Goal: Information Seeking & Learning: Learn about a topic

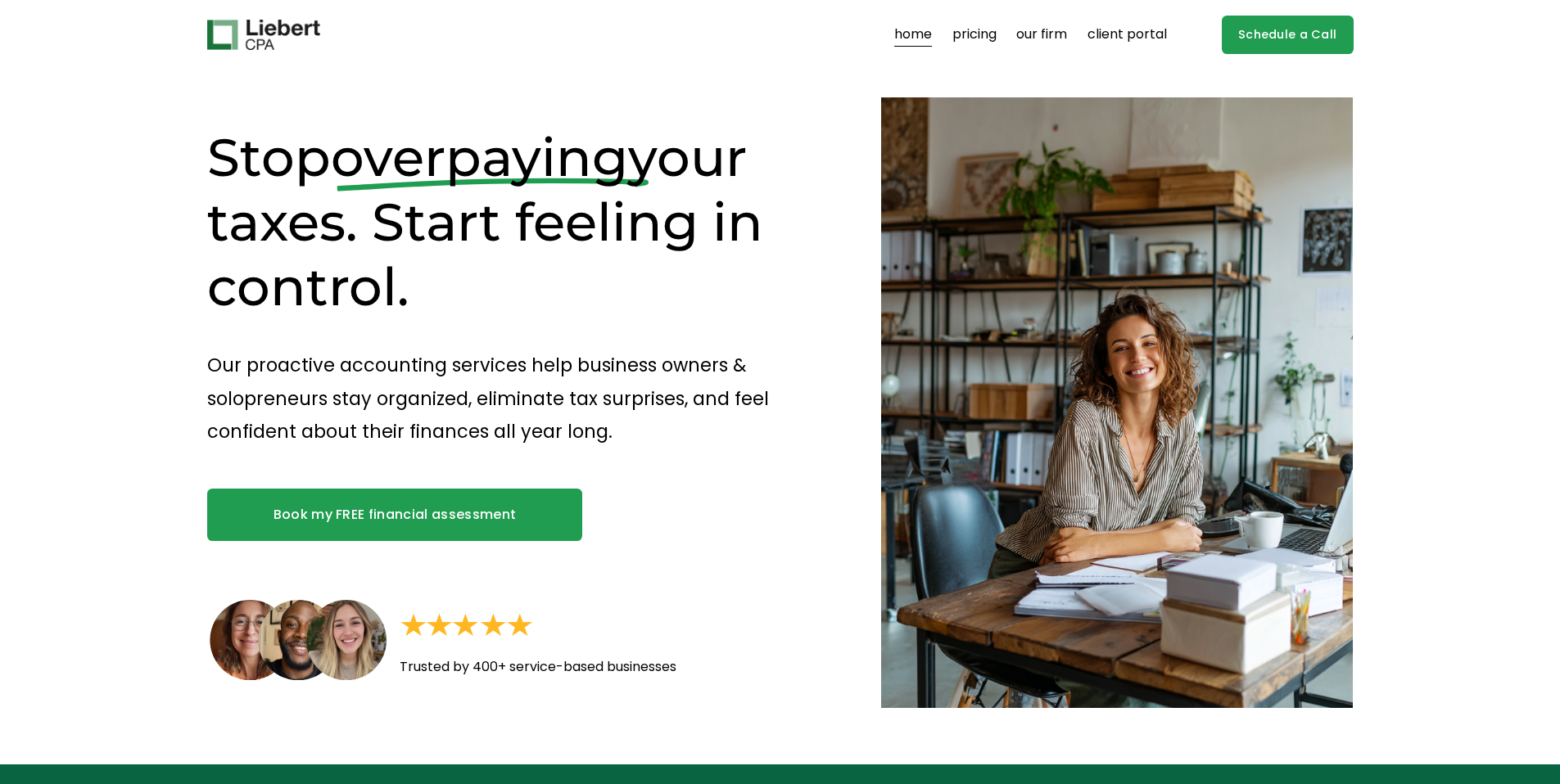
click at [990, 37] on link "pricing" at bounding box center [974, 34] width 44 height 27
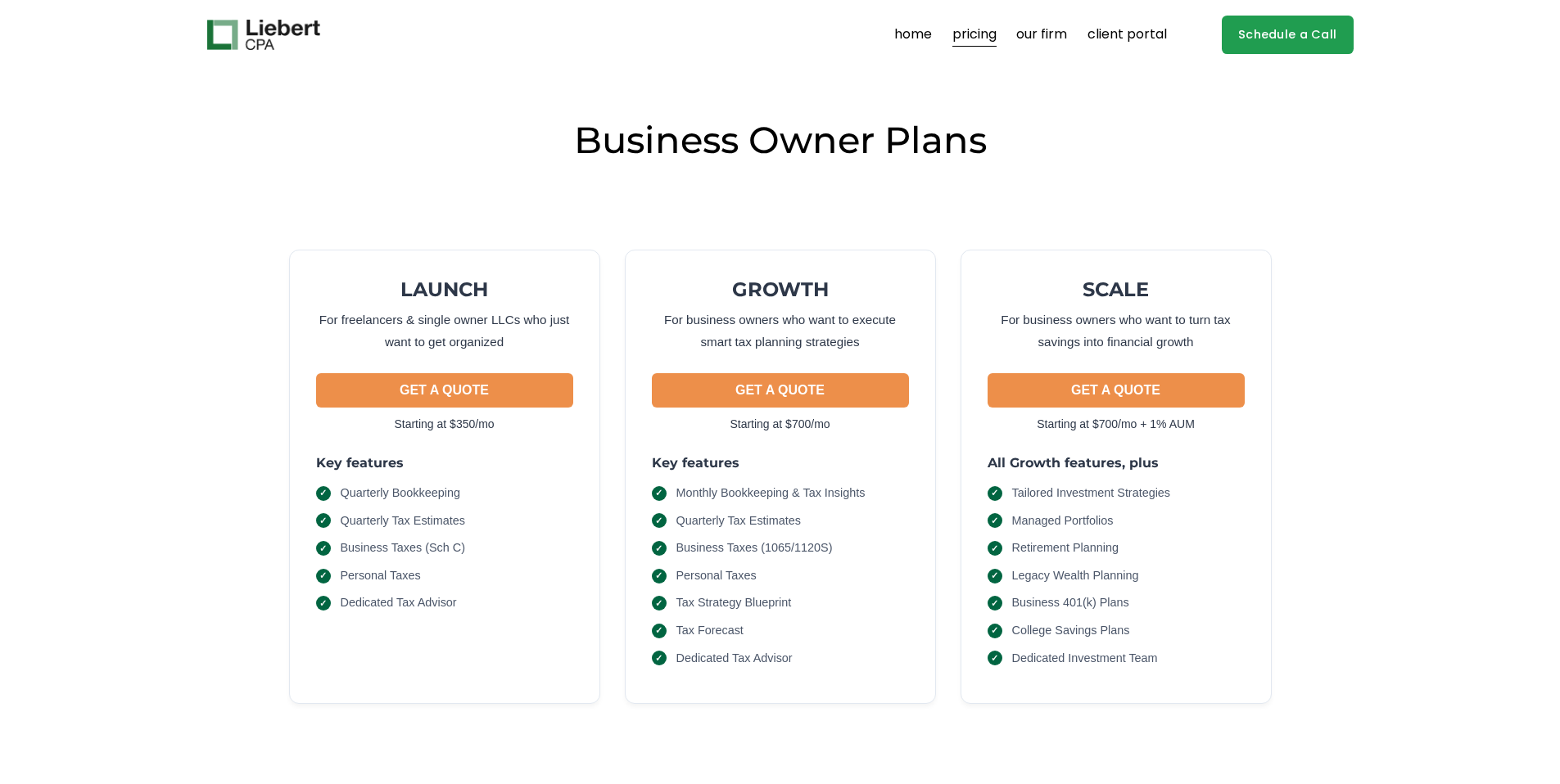
click at [906, 35] on link "home" at bounding box center [913, 34] width 37 height 27
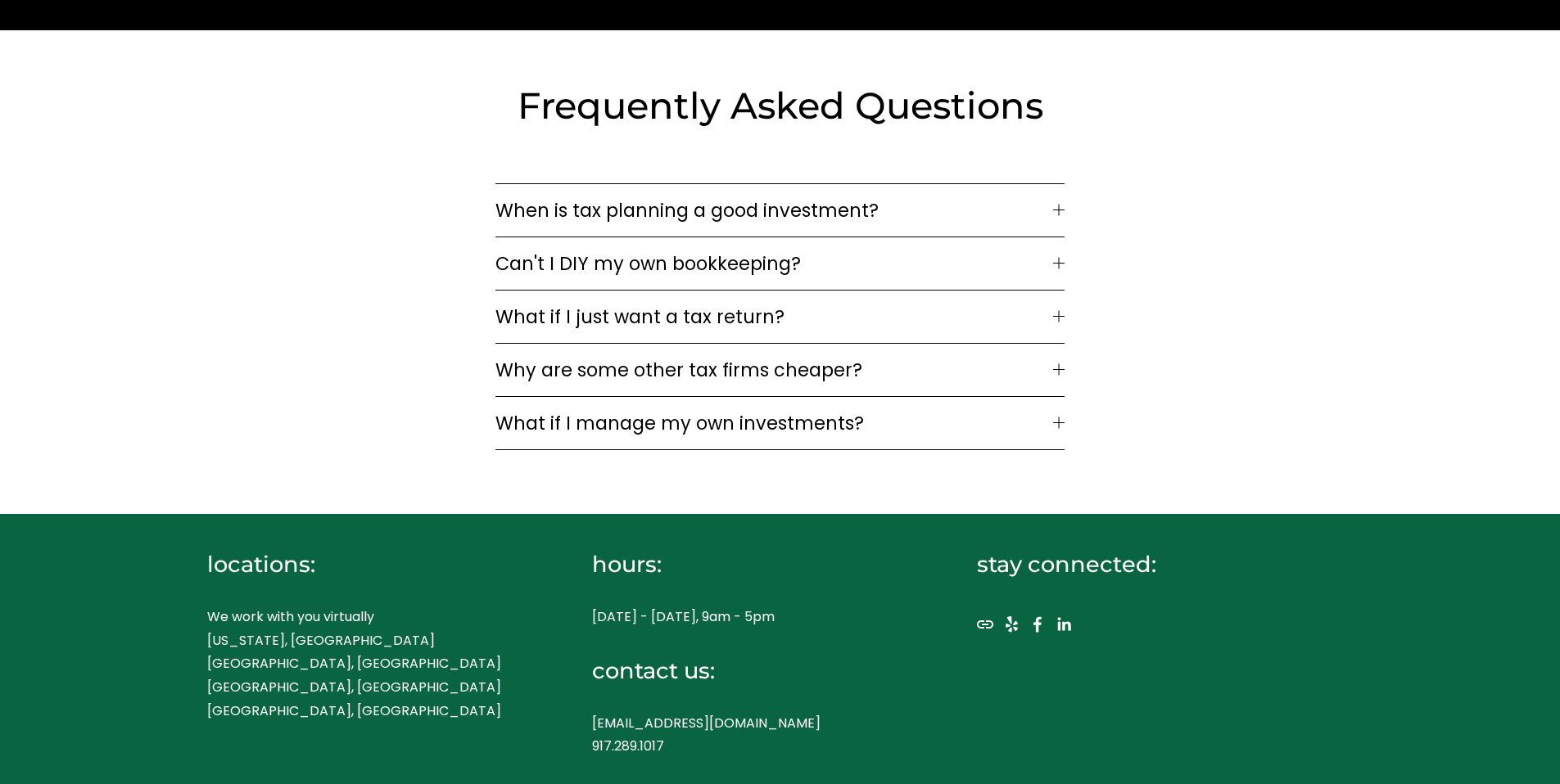
scroll to position [5131, 0]
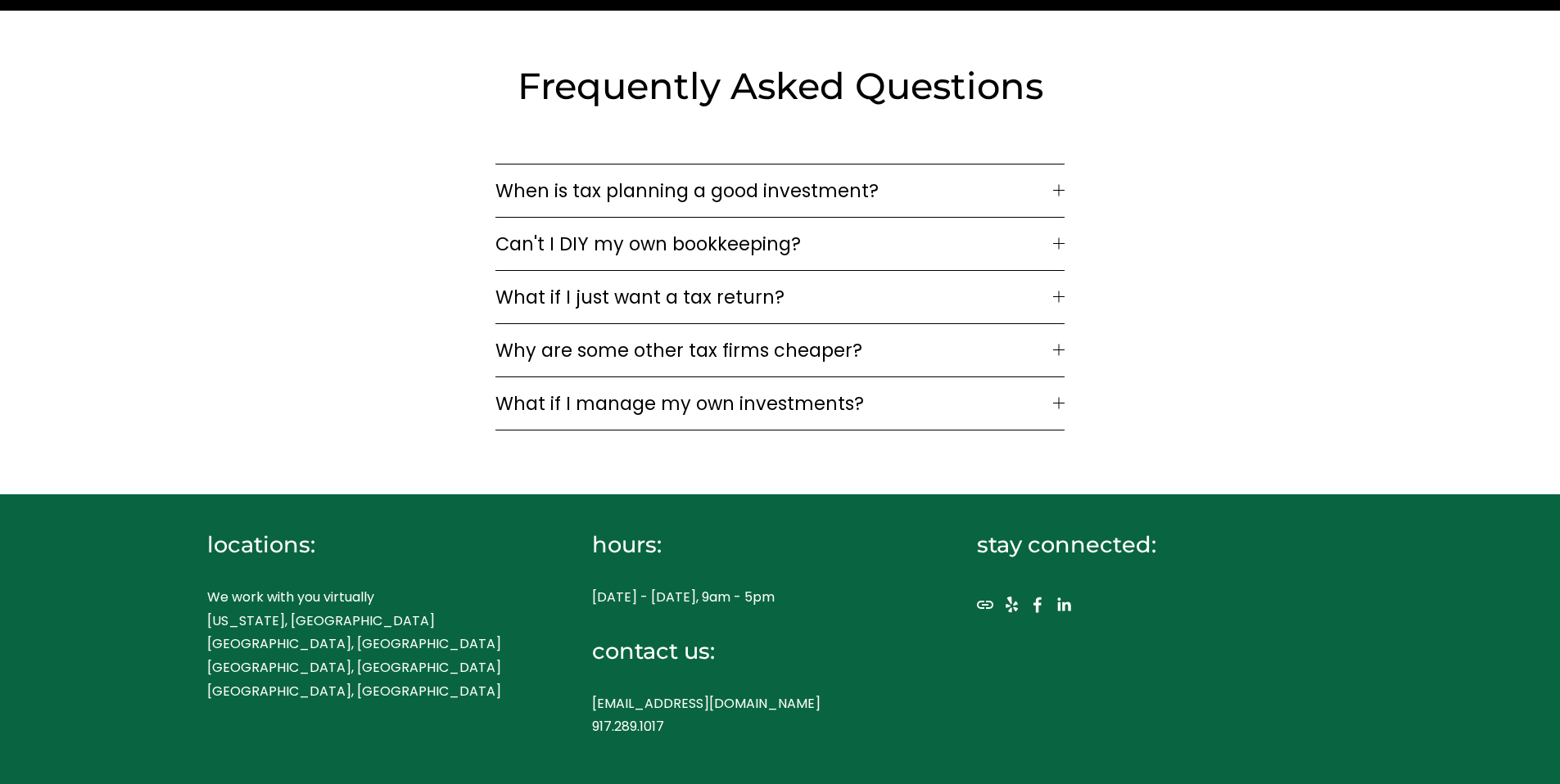
click at [720, 253] on button "Can't I DIY my own bookkeeping?" at bounding box center [780, 243] width 569 height 52
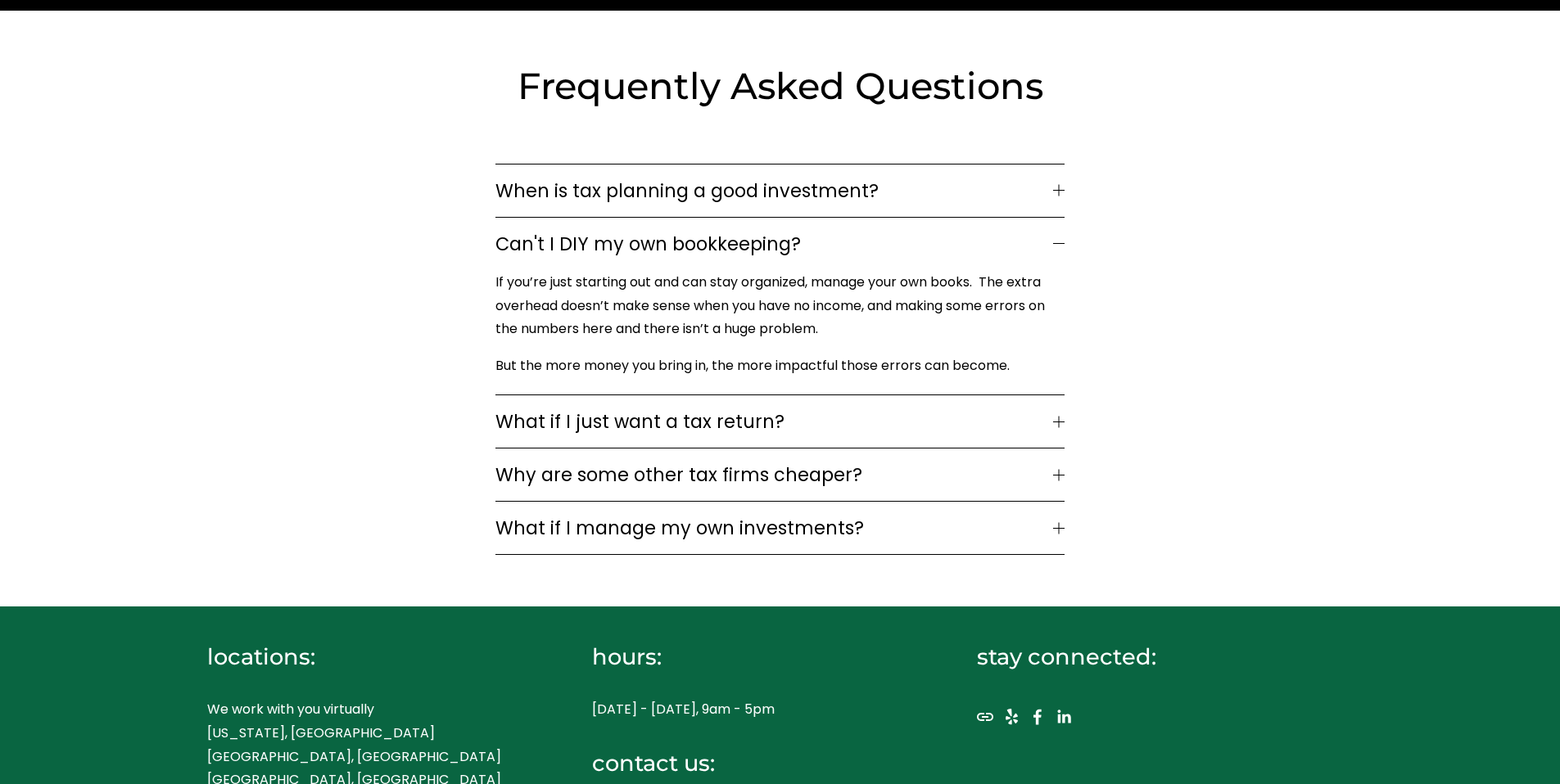
click at [726, 414] on span "What if I just want a tax return?" at bounding box center [774, 422] width 557 height 28
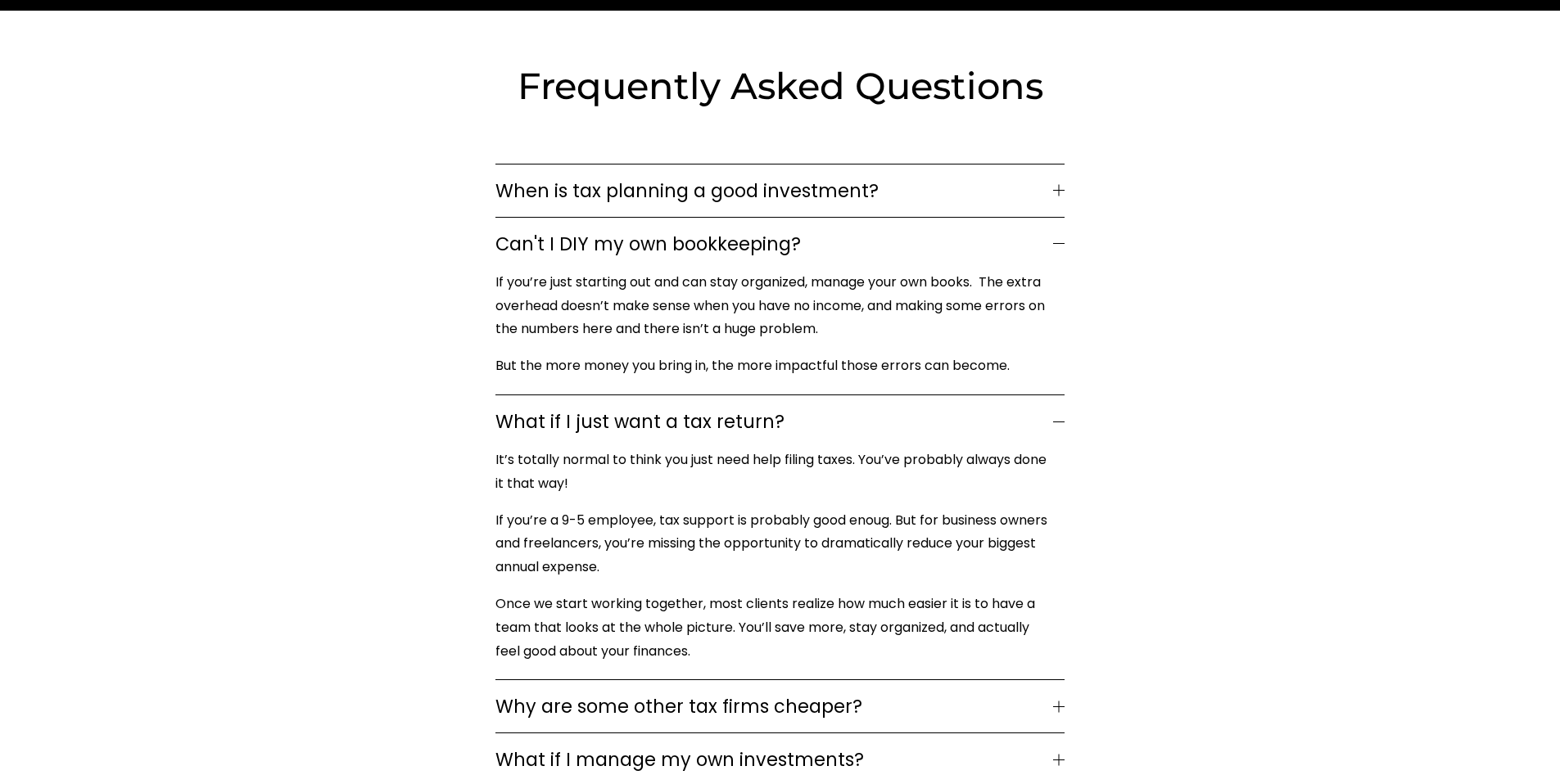
click at [719, 703] on span "Why are some other tax firms cheaper?" at bounding box center [774, 706] width 557 height 28
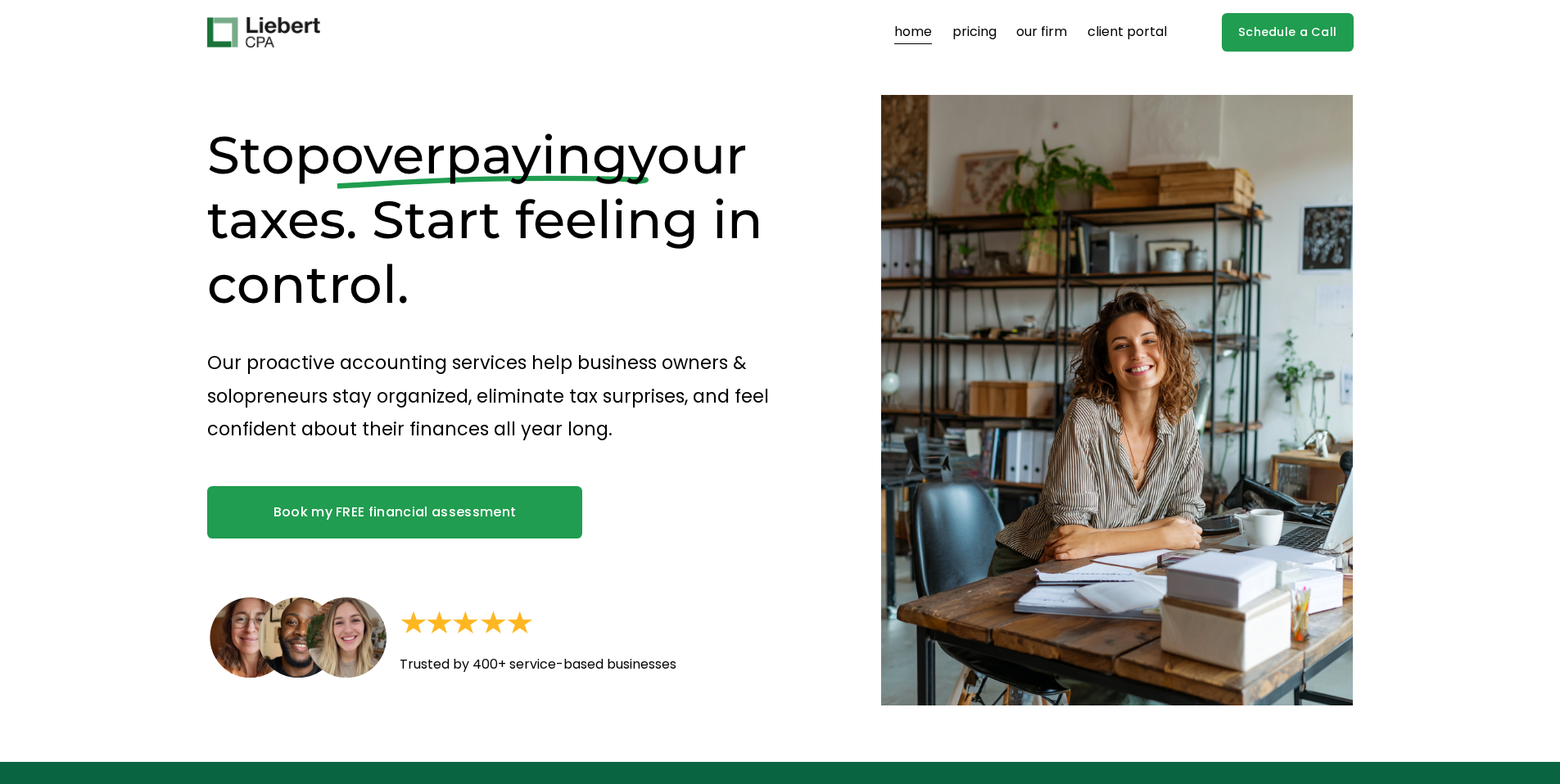
scroll to position [0, 0]
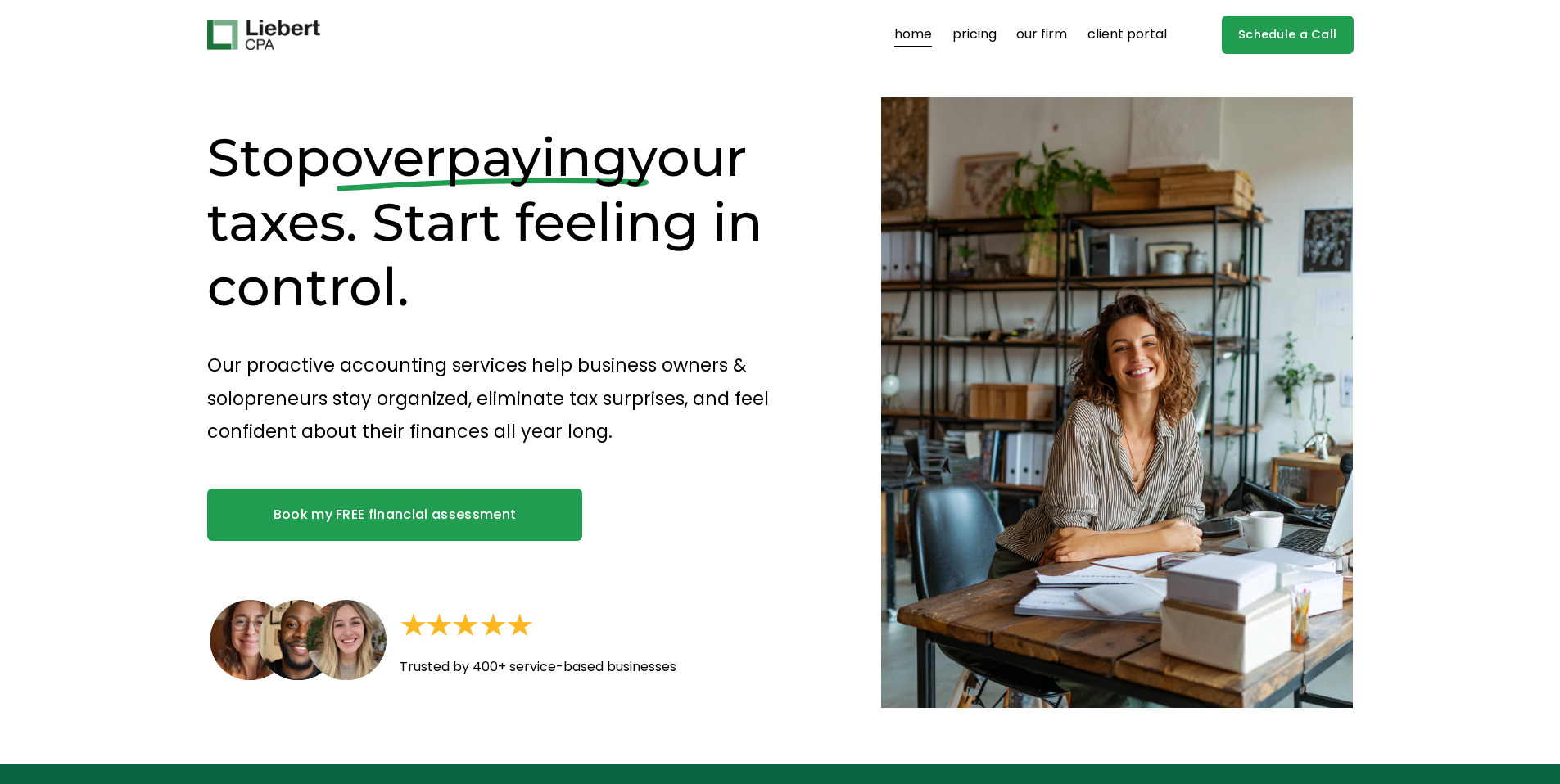
click at [1049, 33] on link "our firm" at bounding box center [1042, 34] width 51 height 27
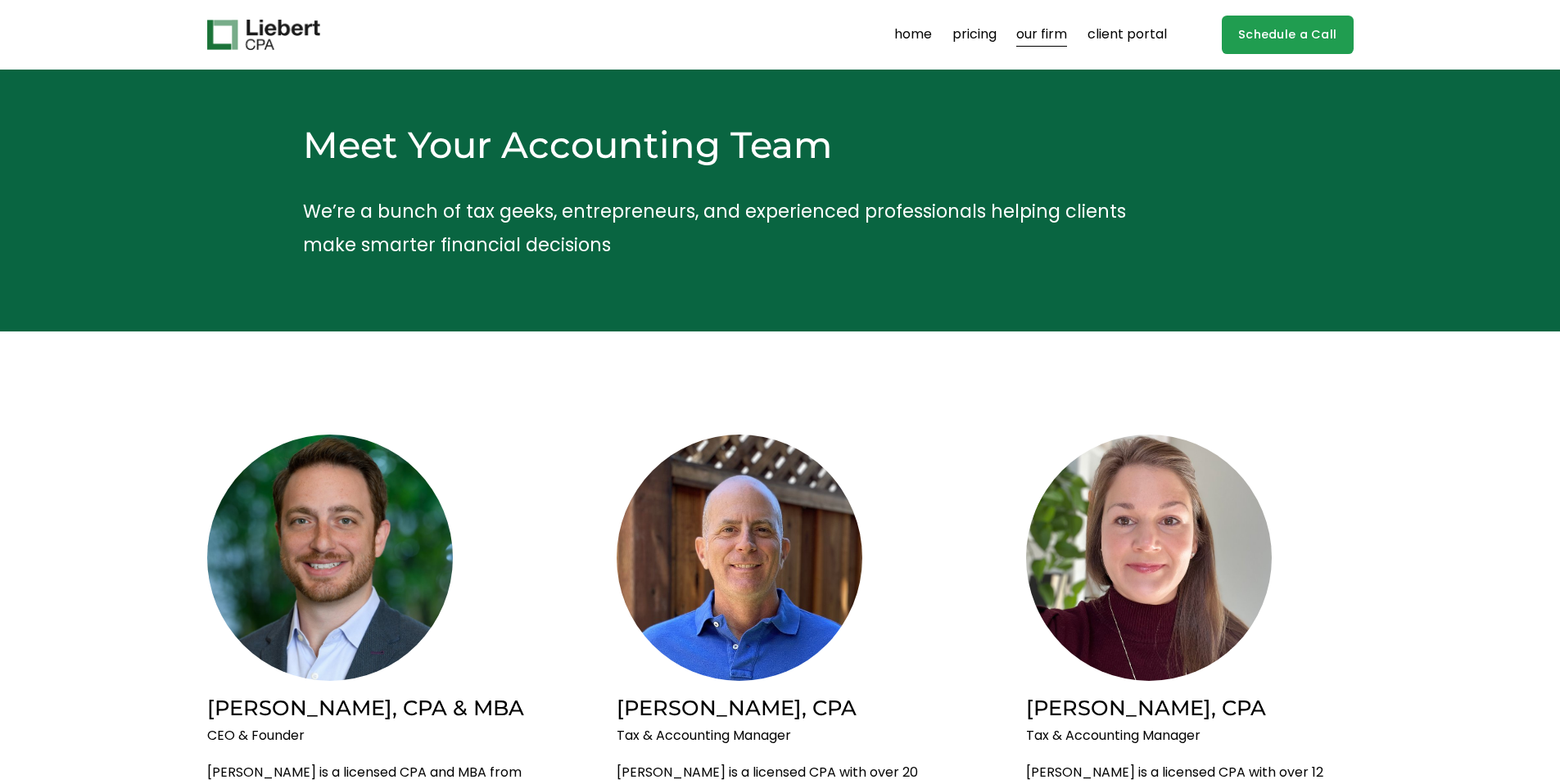
click at [907, 36] on link "home" at bounding box center [913, 34] width 37 height 27
